Goal: Task Accomplishment & Management: Use online tool/utility

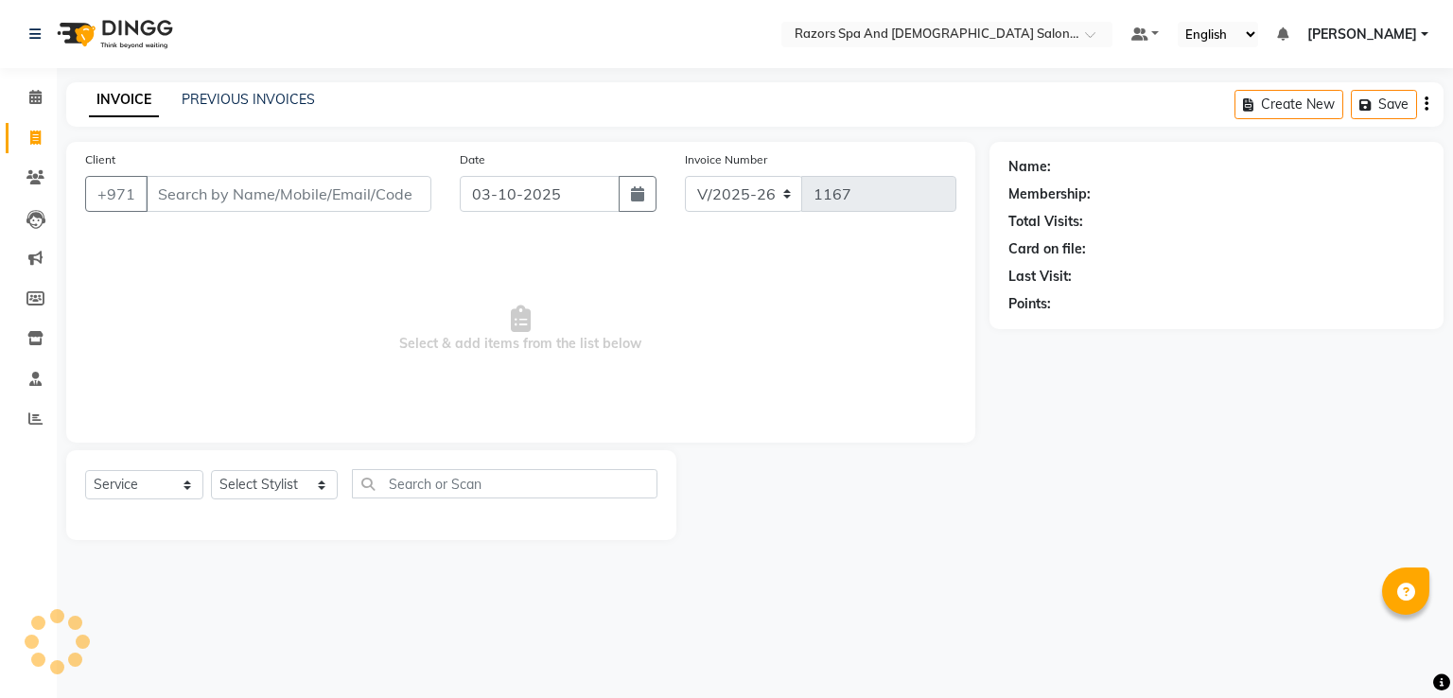
select select "8419"
select select "service"
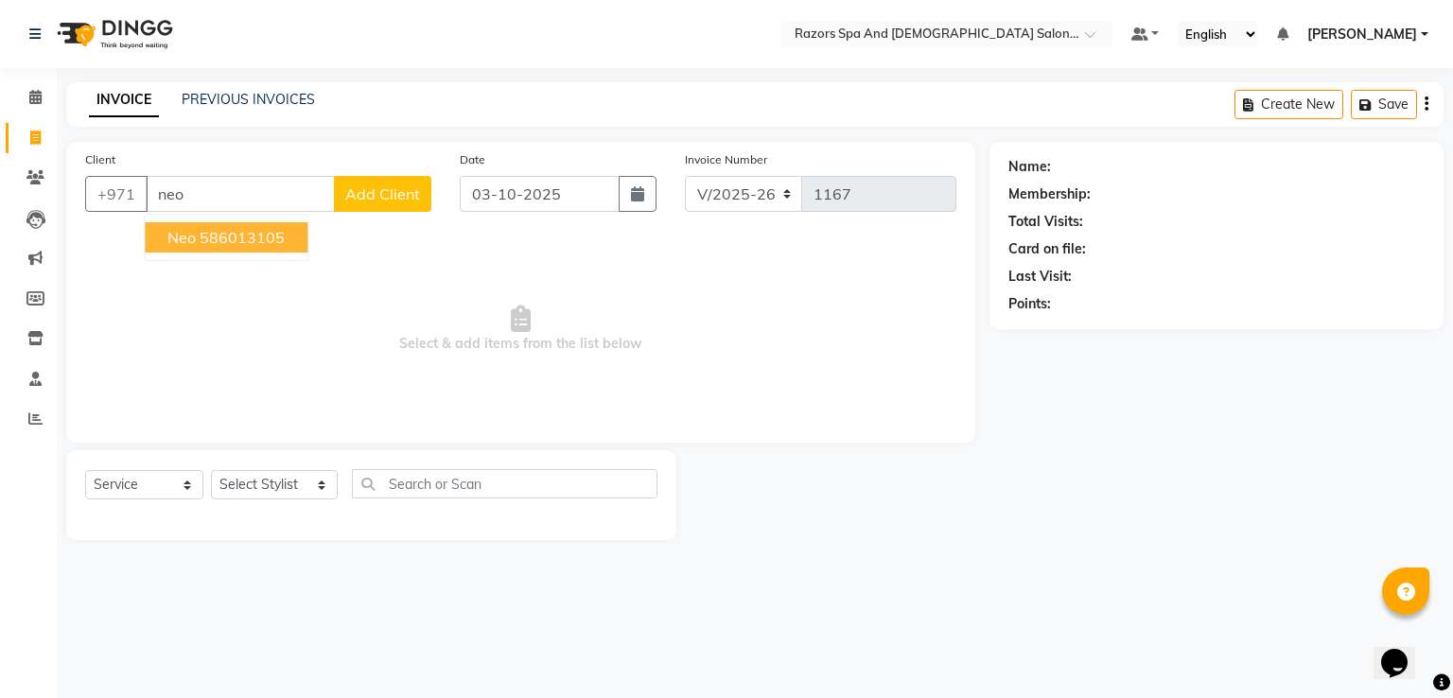
click at [270, 240] on ngb-highlight "586013105" at bounding box center [242, 237] width 85 height 19
type input "586013105"
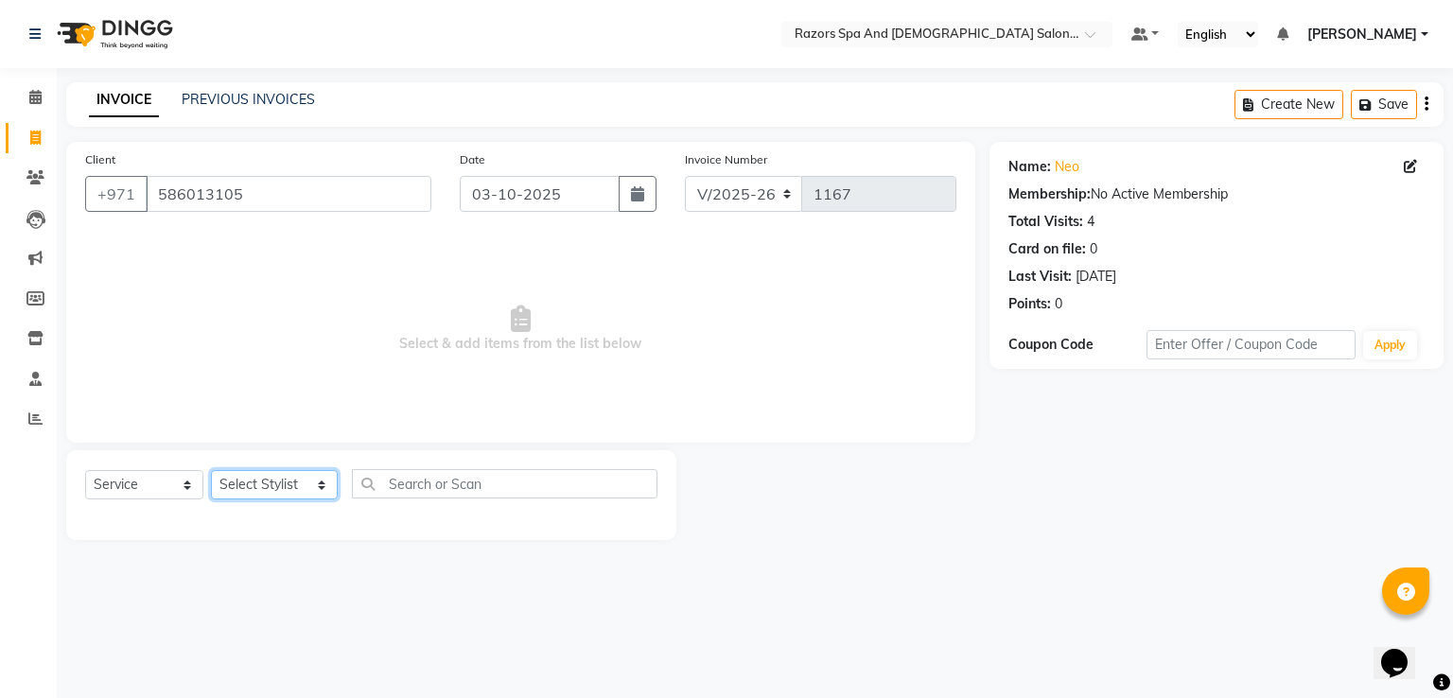
click at [267, 488] on select "Select Stylist [PERSON_NAME] Alaseel [PERSON_NAME] Anwar [PERSON_NAME] Islam [P…" at bounding box center [274, 484] width 127 height 29
select select "81369"
click at [211, 471] on select "Select Stylist [PERSON_NAME] Alaseel [PERSON_NAME] Anwar [PERSON_NAME] Islam [P…" at bounding box center [274, 484] width 127 height 29
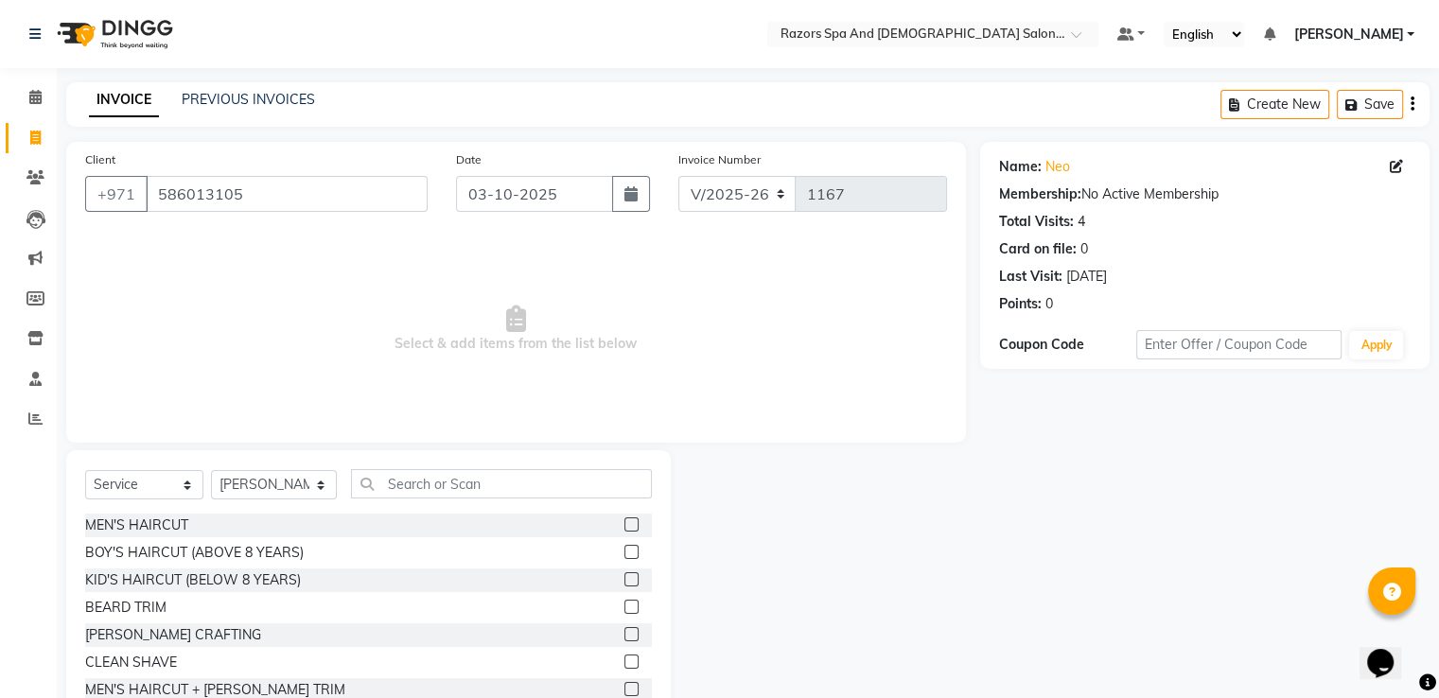
click at [624, 525] on label at bounding box center [631, 524] width 14 height 14
click at [624, 525] on input "checkbox" at bounding box center [630, 525] width 12 height 12
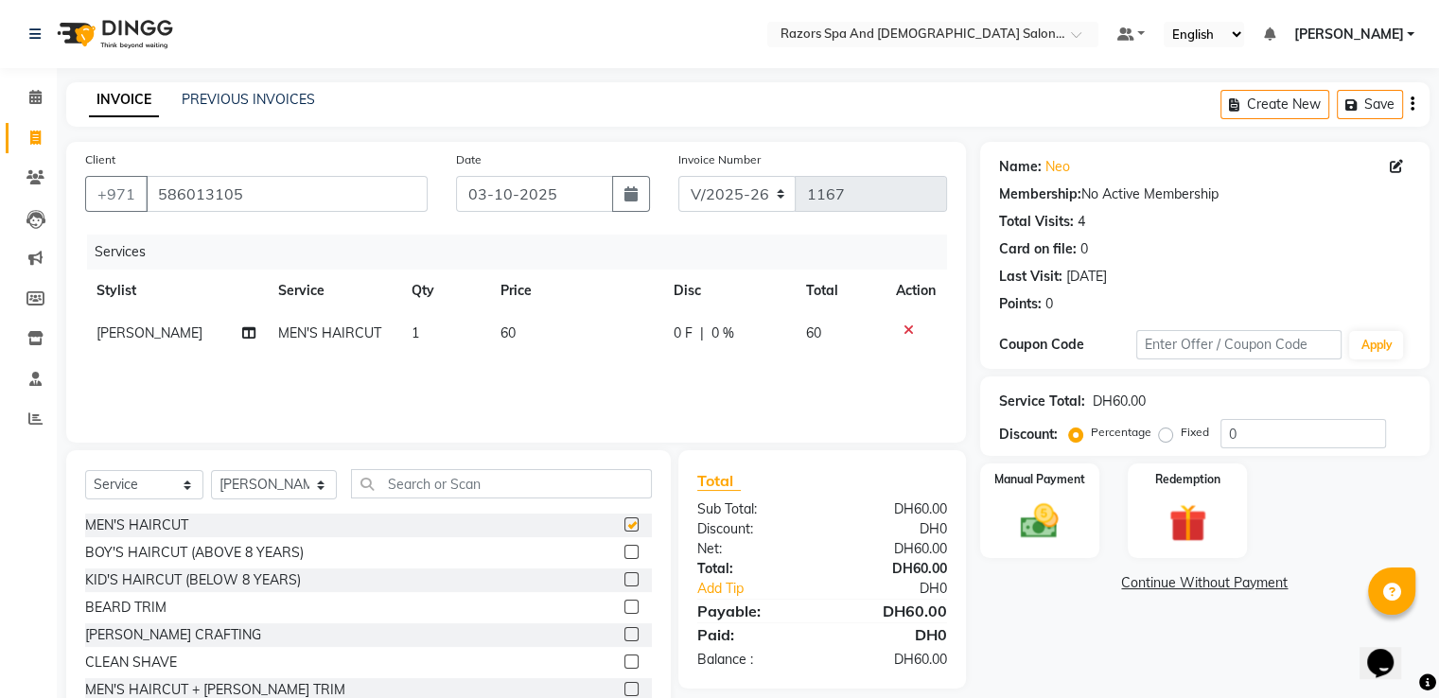
checkbox input "false"
click at [1039, 532] on img at bounding box center [1038, 521] width 61 height 44
click at [1232, 593] on span "CARD" at bounding box center [1225, 584] width 41 height 22
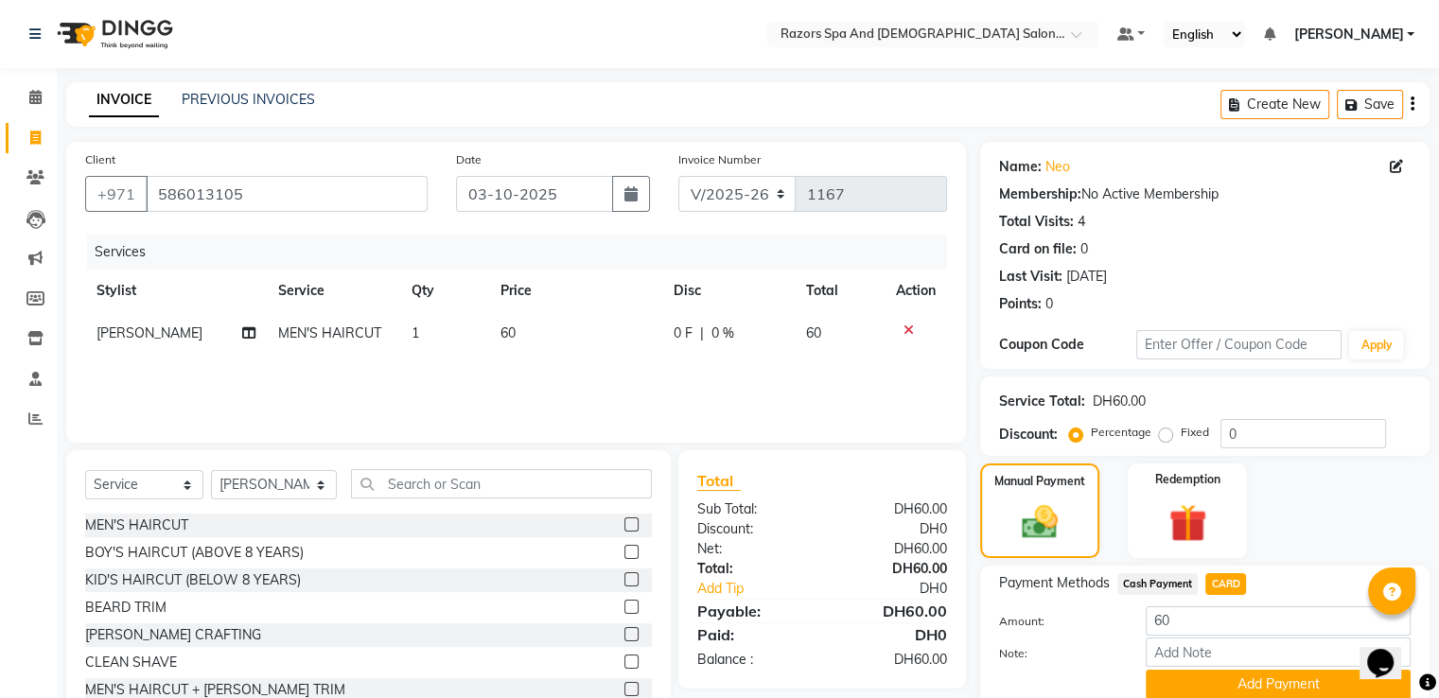
scroll to position [77, 0]
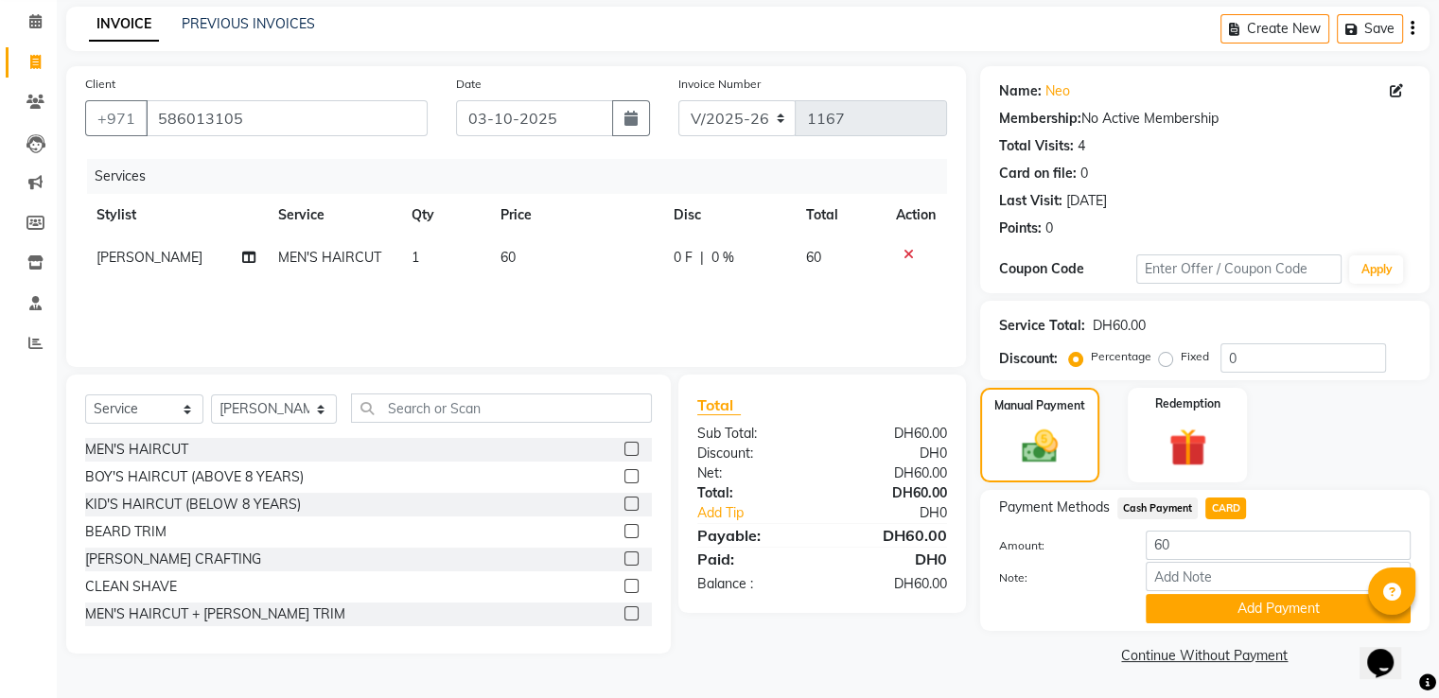
click at [1222, 613] on button "Add Payment" at bounding box center [1277, 608] width 265 height 29
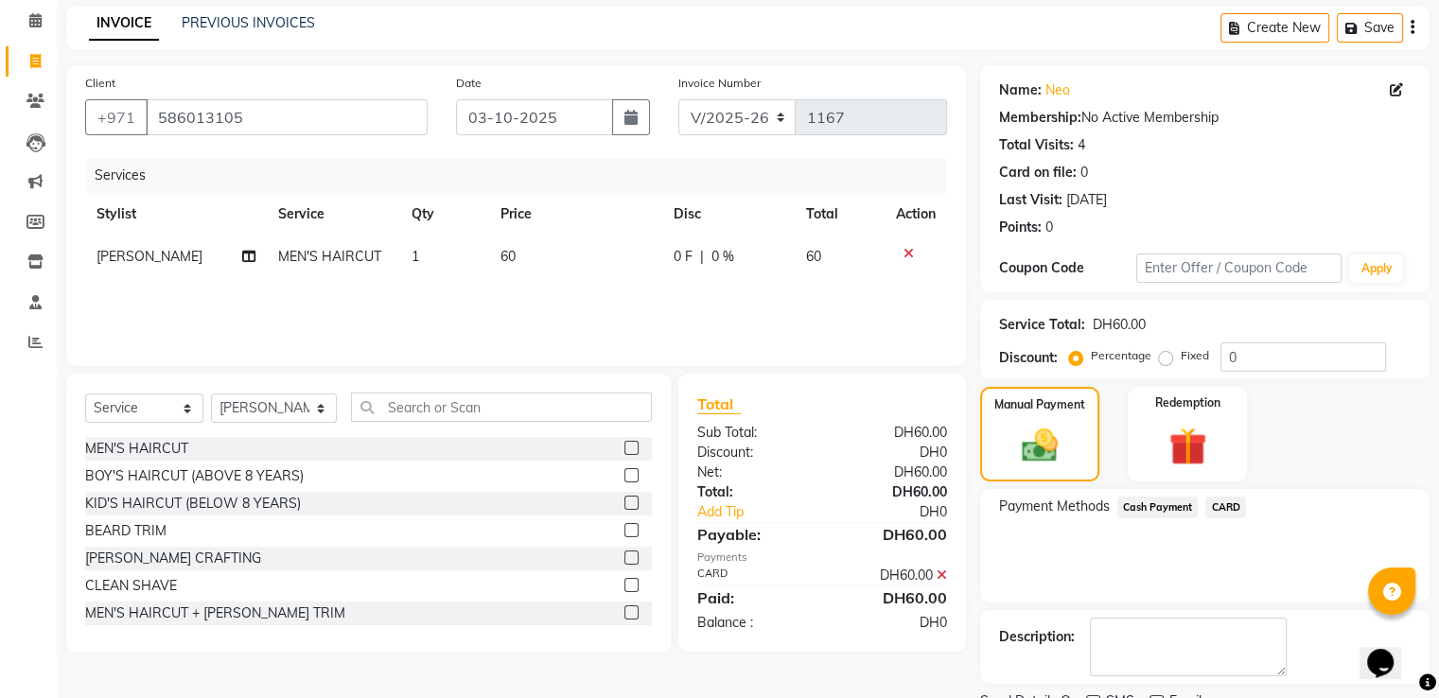
scroll to position [154, 0]
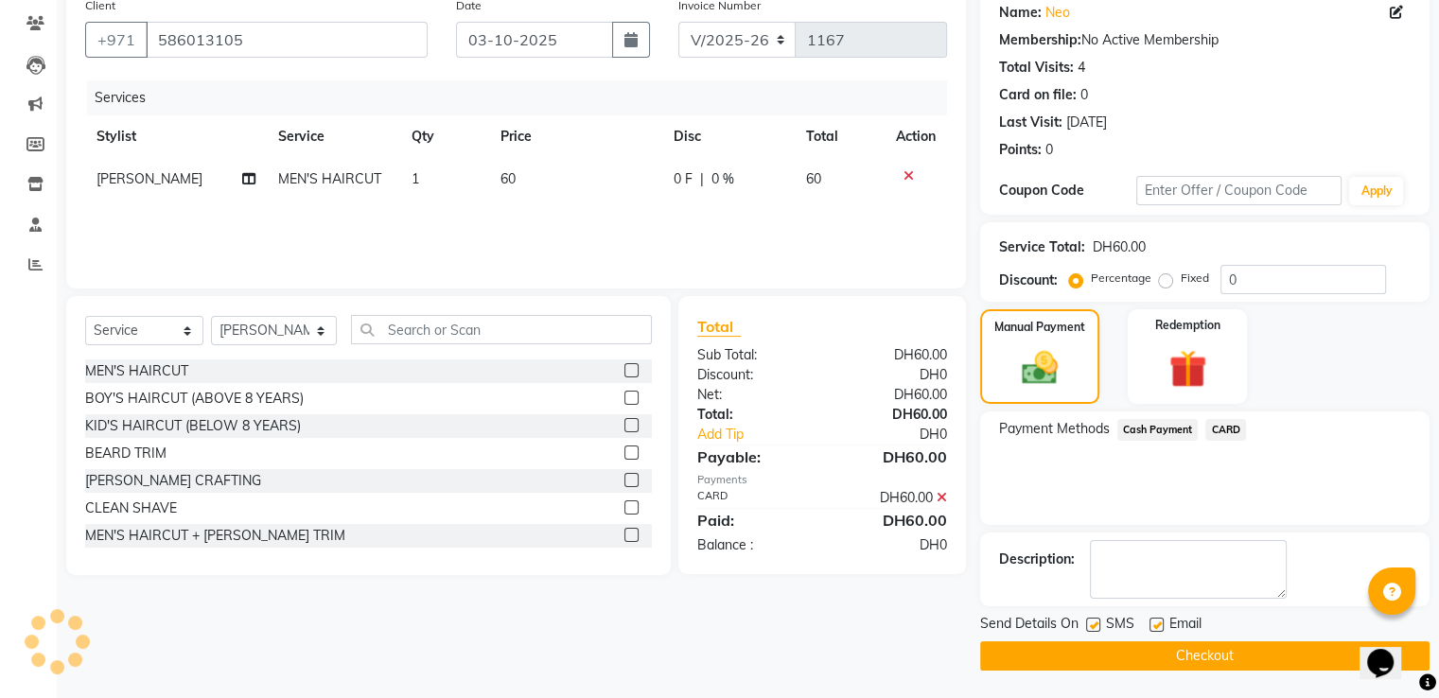
click at [1089, 651] on button "Checkout" at bounding box center [1204, 655] width 449 height 29
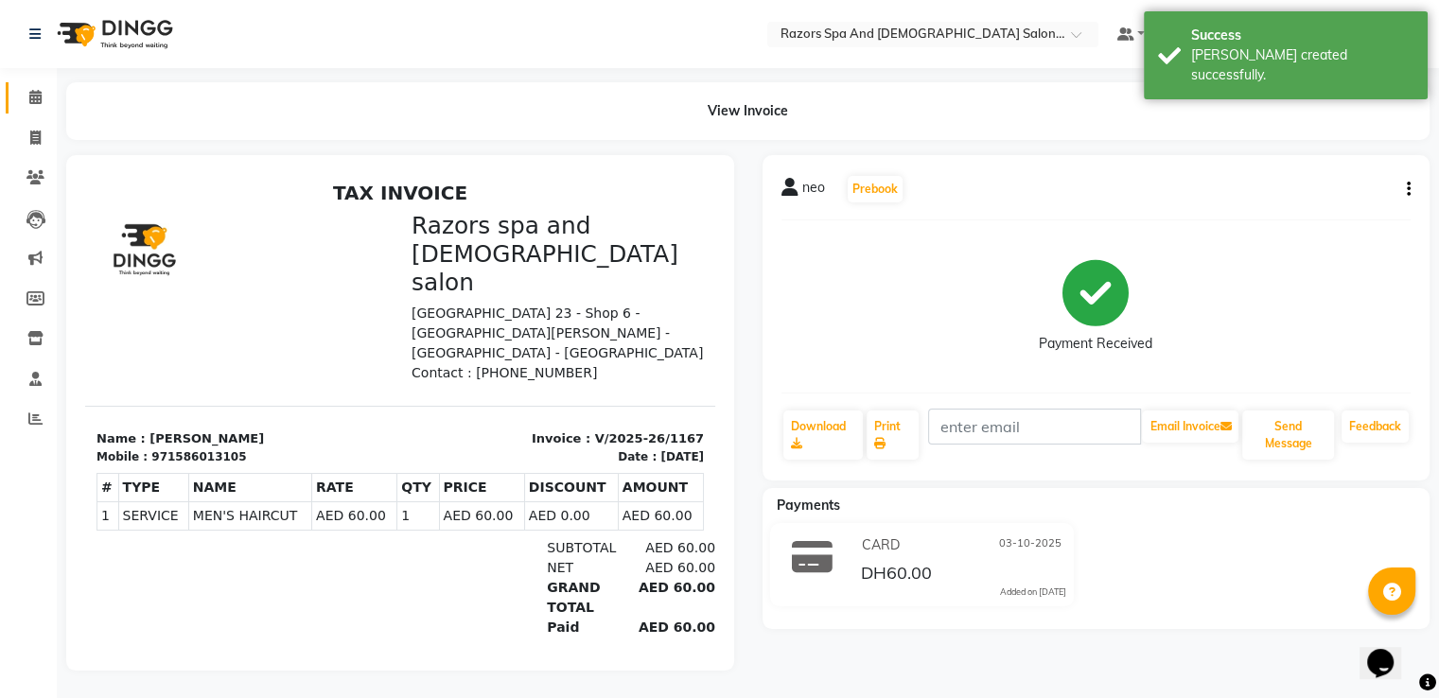
click at [34, 97] on icon at bounding box center [35, 97] width 12 height 14
